Goal: Find specific page/section: Find specific page/section

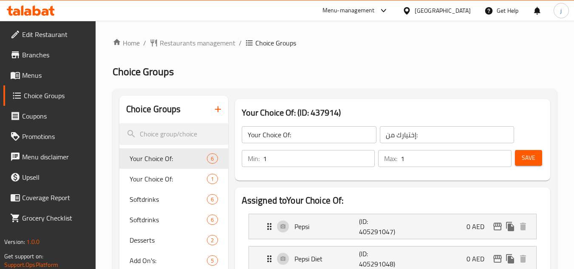
scroll to position [73, 0]
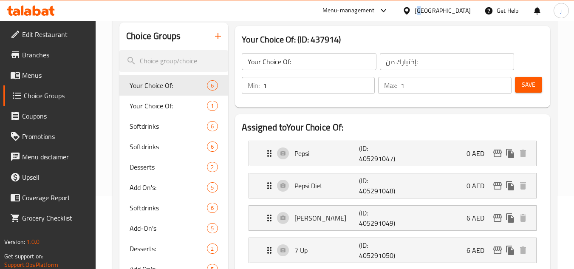
drag, startPoint x: 421, startPoint y: 8, endPoint x: 421, endPoint y: 15, distance: 7.6
click at [421, 9] on div "[GEOGRAPHIC_DATA]" at bounding box center [443, 10] width 56 height 9
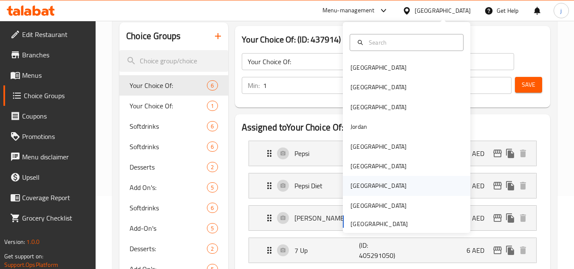
click at [355, 186] on div "[GEOGRAPHIC_DATA]" at bounding box center [378, 185] width 56 height 9
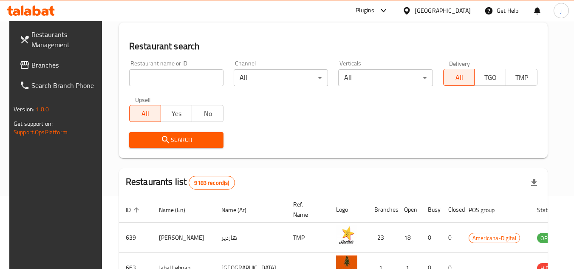
click at [50, 67] on span "Branches" at bounding box center [64, 65] width 67 height 10
